Goal: Information Seeking & Learning: Learn about a topic

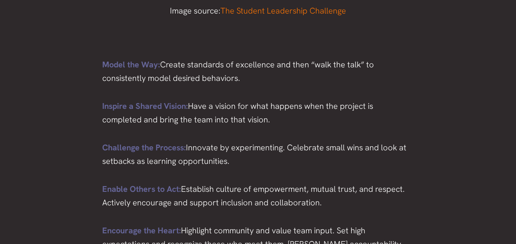
scroll to position [1108, 0]
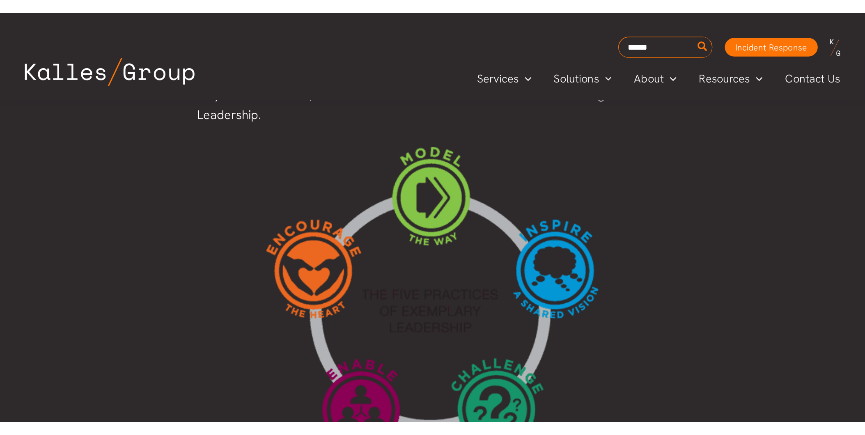
scroll to position [725, 0]
